Goal: Information Seeking & Learning: Learn about a topic

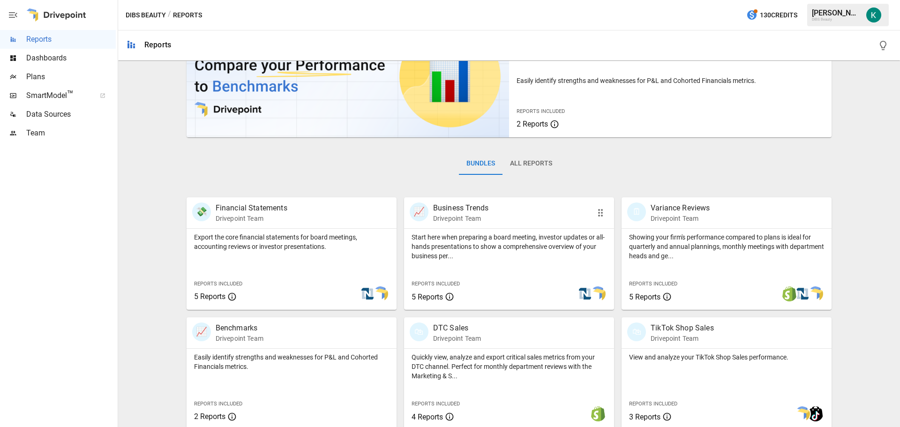
scroll to position [234, 0]
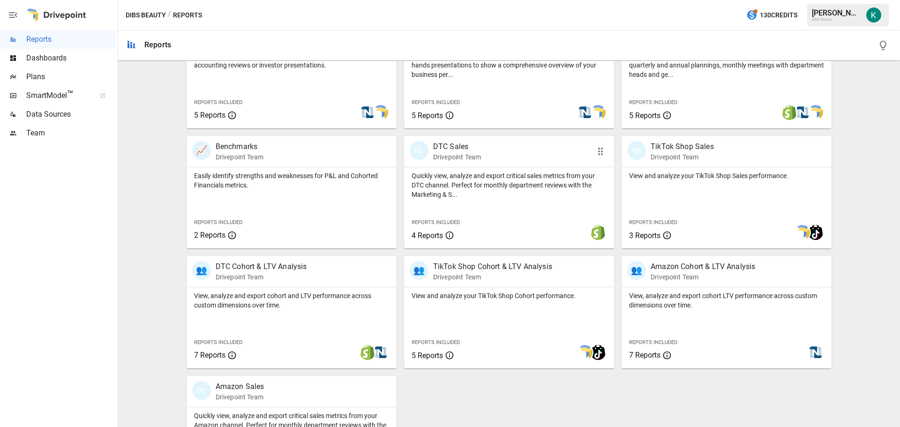
click at [490, 204] on div "Quickly view, analyze and export critical sales metrics from your DTC channel. …" at bounding box center [509, 207] width 210 height 81
click at [692, 193] on div "View and analyze your TikTok Shop Sales performance. Reports Included 3 Reports" at bounding box center [727, 207] width 210 height 81
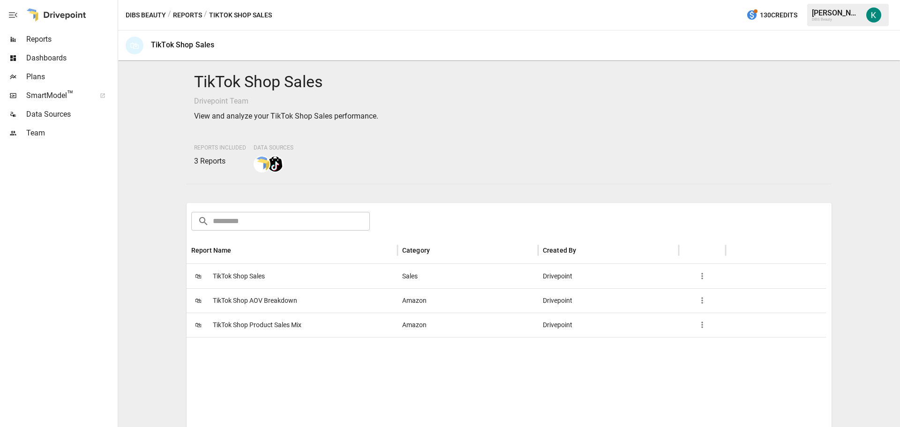
click at [244, 295] on span "TikTok Shop AOV Breakdown" at bounding box center [255, 301] width 84 height 24
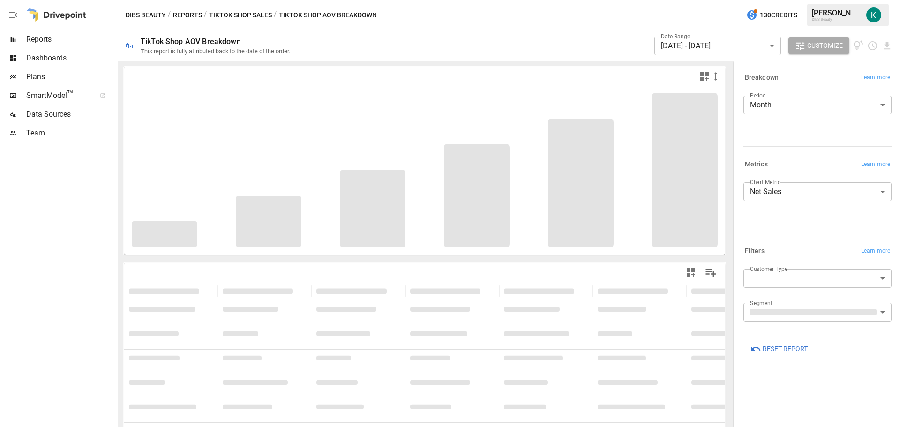
click at [816, 48] on span "Customize" at bounding box center [826, 46] width 36 height 12
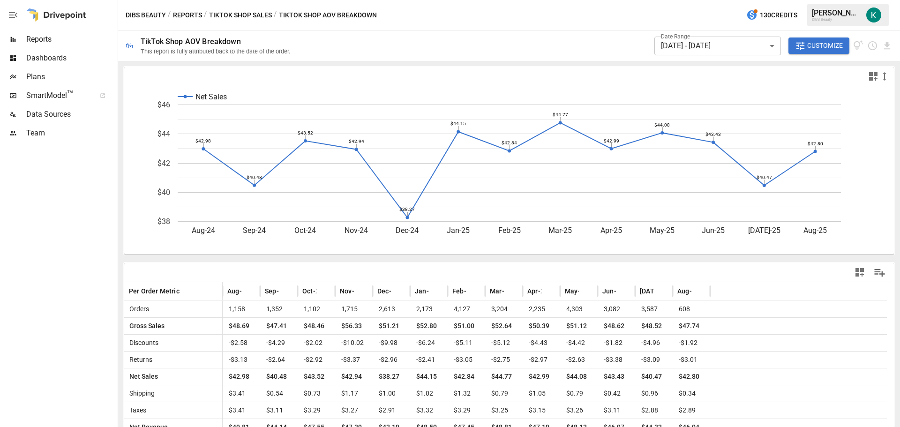
click at [704, 0] on body "Reports Dashboards Plans SmartModel ™ Data Sources Team DIBS Beauty / Reports /…" at bounding box center [450, 0] width 900 height 0
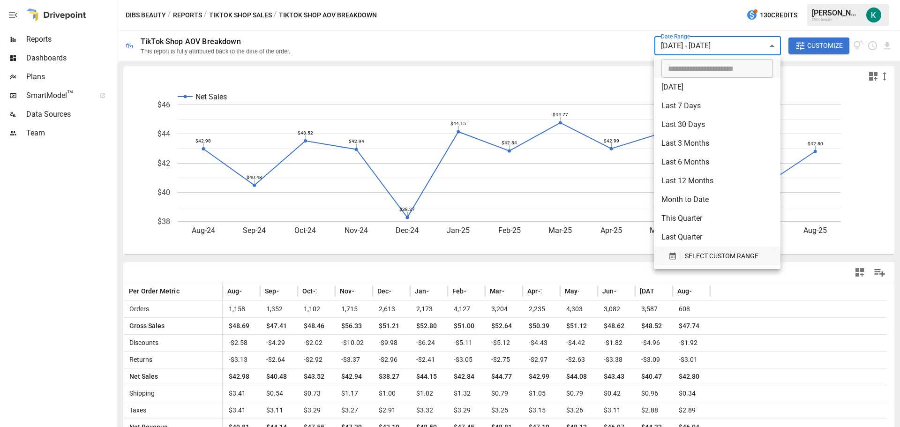
click at [703, 254] on span "SELECT CUSTOM RANGE" at bounding box center [722, 256] width 74 height 12
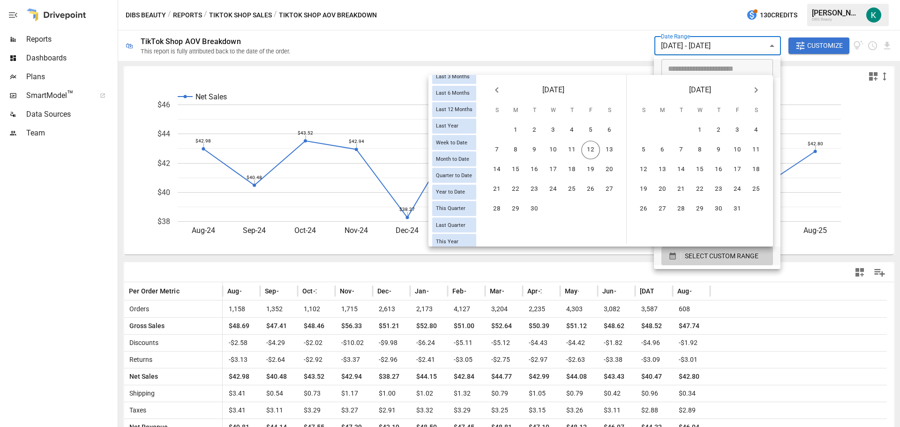
scroll to position [131, 0]
click at [453, 237] on span "This Year" at bounding box center [447, 236] width 30 height 6
type input "*********"
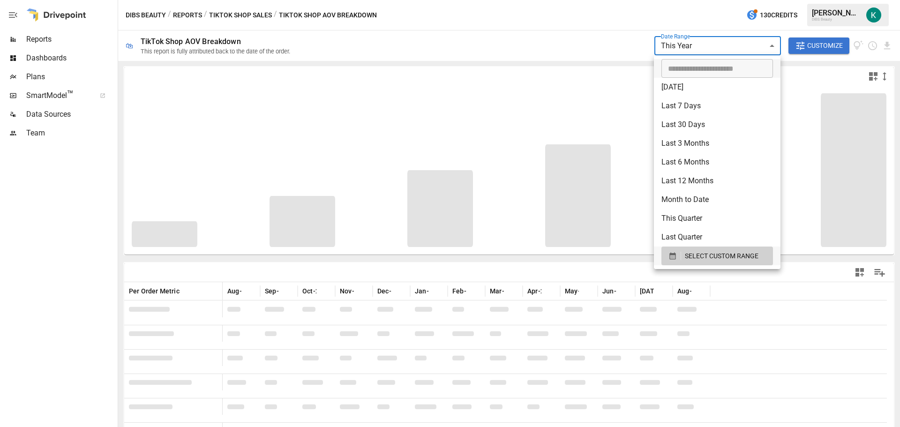
click at [759, 48] on div at bounding box center [450, 213] width 900 height 427
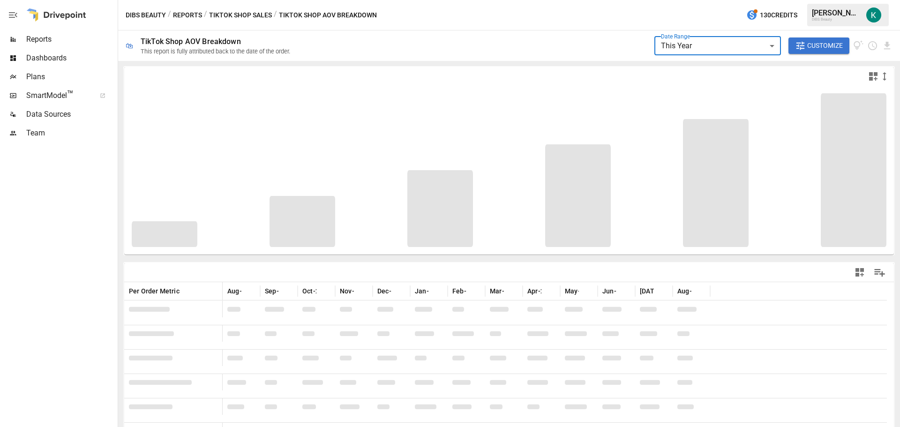
click at [613, 43] on div "Date Range This Year ********* ​ Customize" at bounding box center [597, 45] width 591 height 30
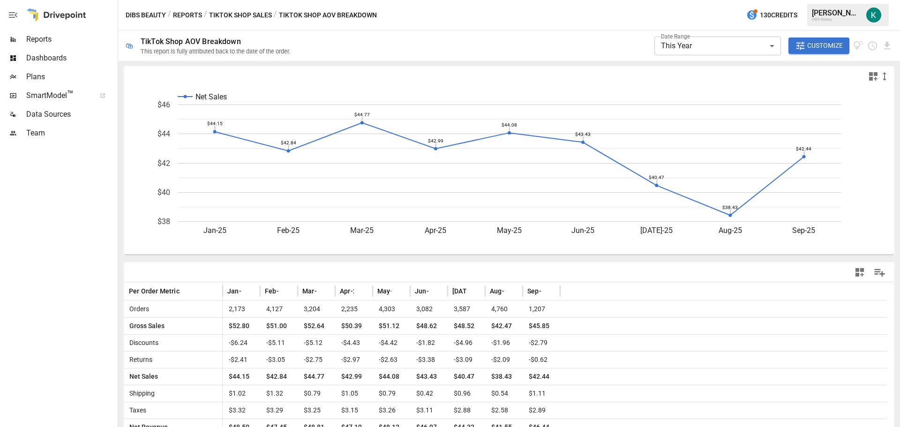
click at [891, 307] on div "Net Sales Jan-25 Feb-25 Mar-25 Apr-25 May-25 Jun-25 [DATE]-25 Aug-25 Sep-25 $38…" at bounding box center [509, 244] width 782 height 366
